Goal: Check status: Check status

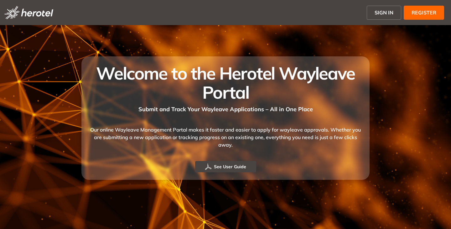
click at [378, 10] on span "SIGN IN" at bounding box center [383, 13] width 19 height 8
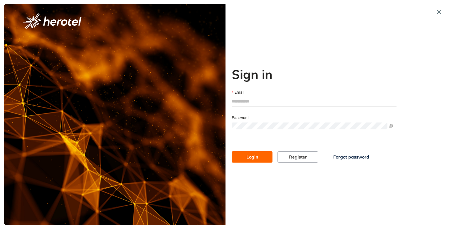
click at [251, 103] on input "Email" at bounding box center [314, 100] width 165 height 9
type input "**********"
click at [232, 151] on button "Login" at bounding box center [252, 156] width 41 height 11
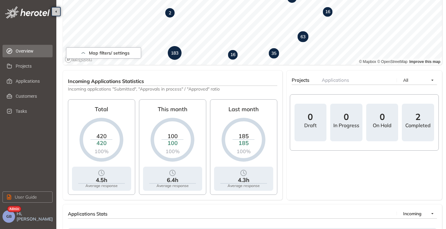
scroll to position [250, 0]
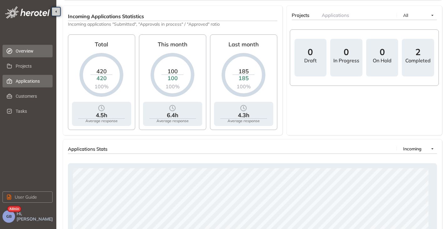
click at [36, 84] on span "Applications" at bounding box center [32, 81] width 32 height 13
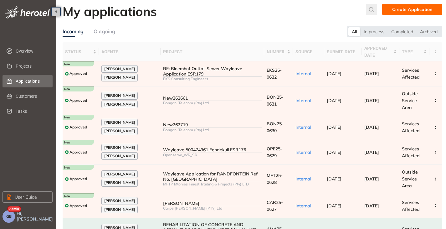
click at [371, 8] on icon "submit" at bounding box center [372, 9] width 6 height 5
click at [324, 9] on input "text" at bounding box center [325, 10] width 47 height 9
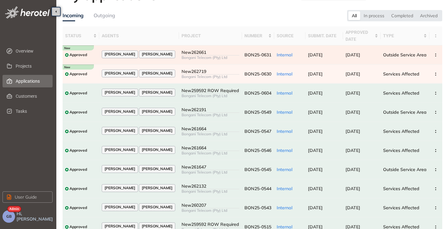
scroll to position [31, 0]
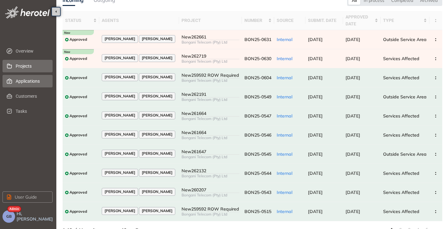
type input "***"
click at [26, 65] on span "Projects" at bounding box center [32, 66] width 32 height 13
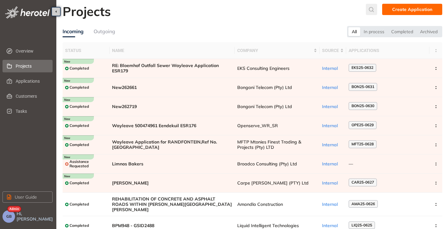
click at [374, 11] on icon "submit" at bounding box center [371, 9] width 5 height 5
click at [333, 13] on input "text" at bounding box center [325, 10] width 47 height 9
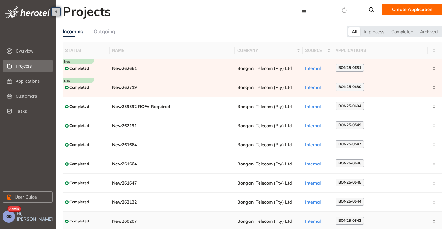
type input "***"
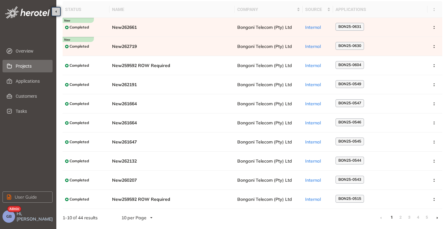
click at [438, 217] on icon at bounding box center [438, 217] width 2 height 3
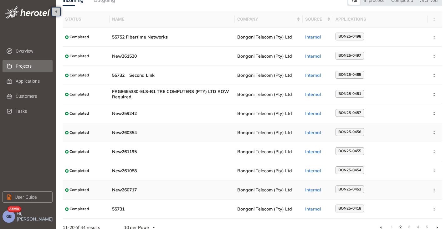
scroll to position [41, 0]
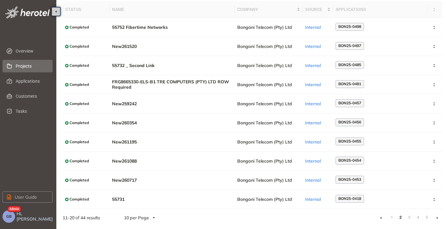
click at [438, 217] on icon at bounding box center [438, 217] width 2 height 3
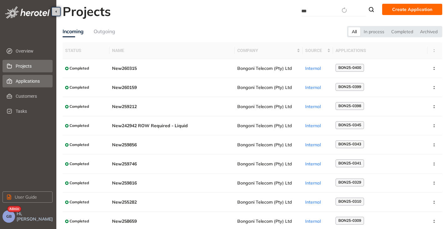
click at [23, 79] on span "Applications" at bounding box center [32, 81] width 32 height 13
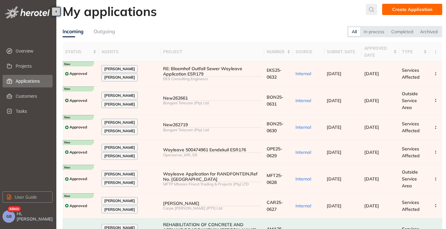
click at [373, 11] on icon "submit" at bounding box center [371, 9] width 5 height 5
click at [316, 9] on input "text" at bounding box center [325, 10] width 47 height 9
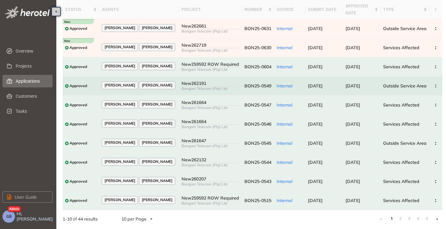
scroll to position [44, 0]
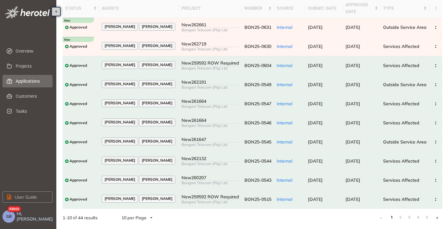
type input "***"
click at [437, 217] on icon at bounding box center [437, 218] width 1 height 2
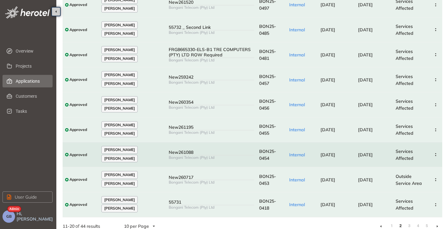
scroll to position [102, 0]
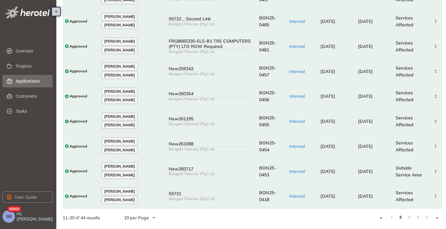
click at [382, 218] on li at bounding box center [381, 218] width 10 height 10
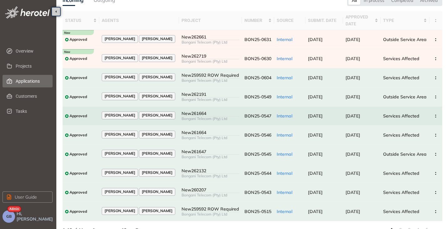
scroll to position [44, 0]
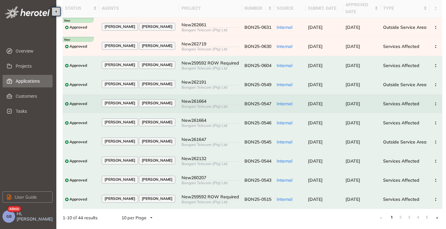
click at [225, 106] on div "Bongani Telecom (Pty) Ltd" at bounding box center [211, 106] width 58 height 4
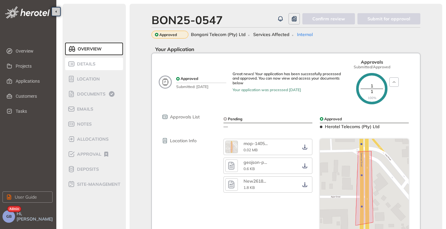
click at [93, 62] on span "Details" at bounding box center [85, 63] width 20 height 5
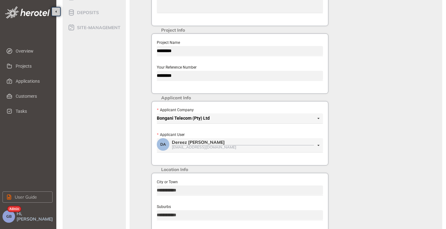
scroll to position [245, 0]
